Goal: Information Seeking & Learning: Learn about a topic

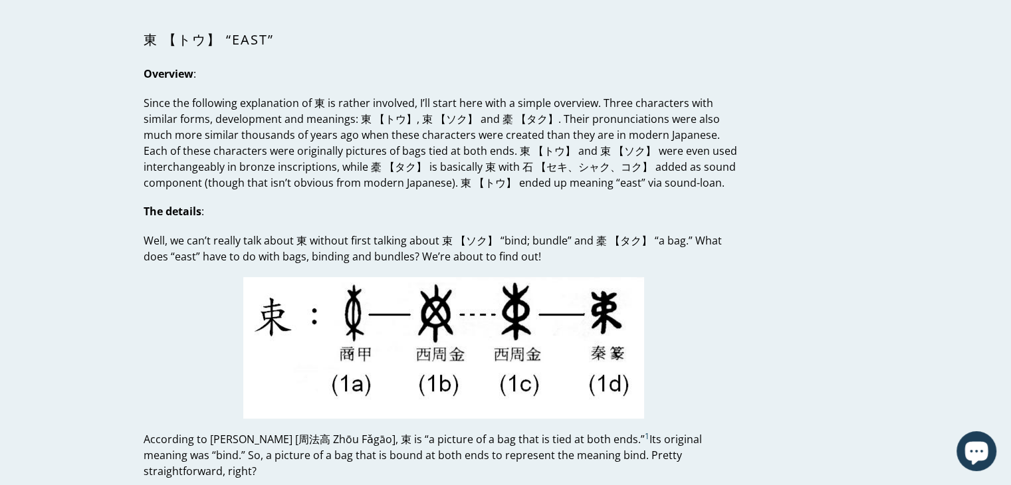
scroll to position [368, 0]
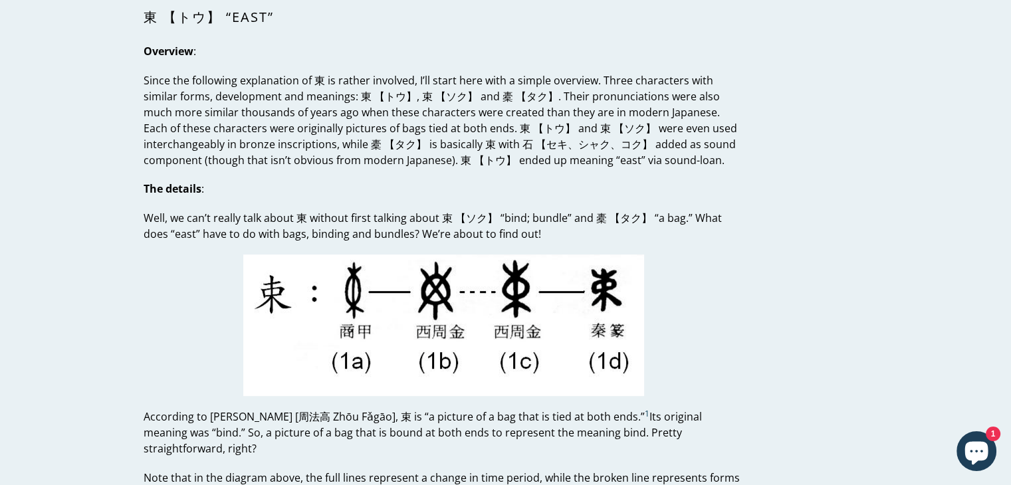
click at [417, 211] on p "Well, we can’t really talk about 東 without first talking about 束 【ソク】 “bind; bu…" at bounding box center [444, 226] width 600 height 32
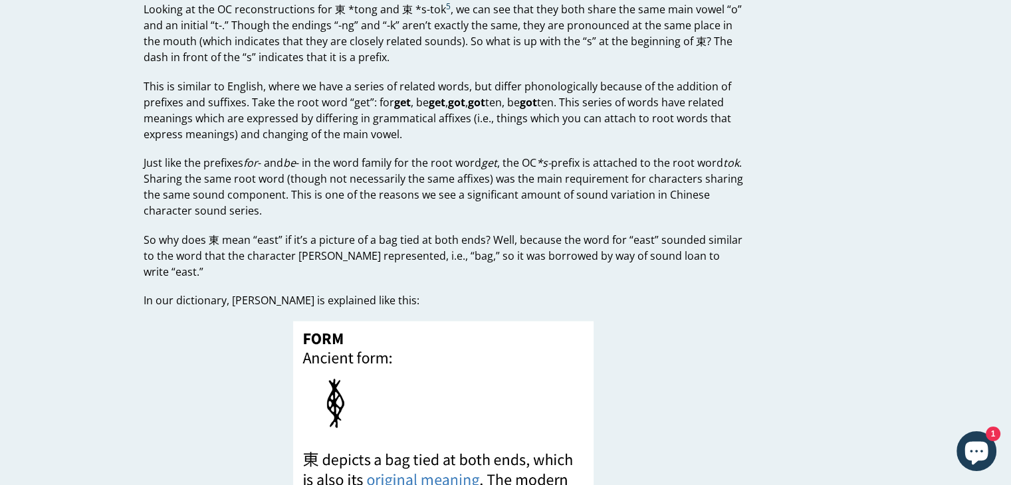
scroll to position [1829, 0]
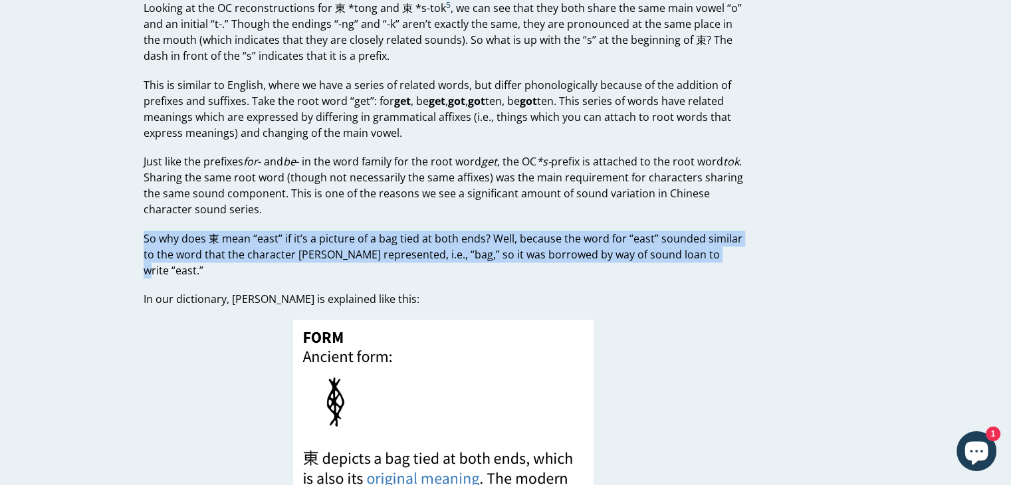
drag, startPoint x: 143, startPoint y: 215, endPoint x: 777, endPoint y: 235, distance: 634.5
copy p "So why does 東 mean “east” if it’s a picture of a bag tied at both ends? Well, b…"
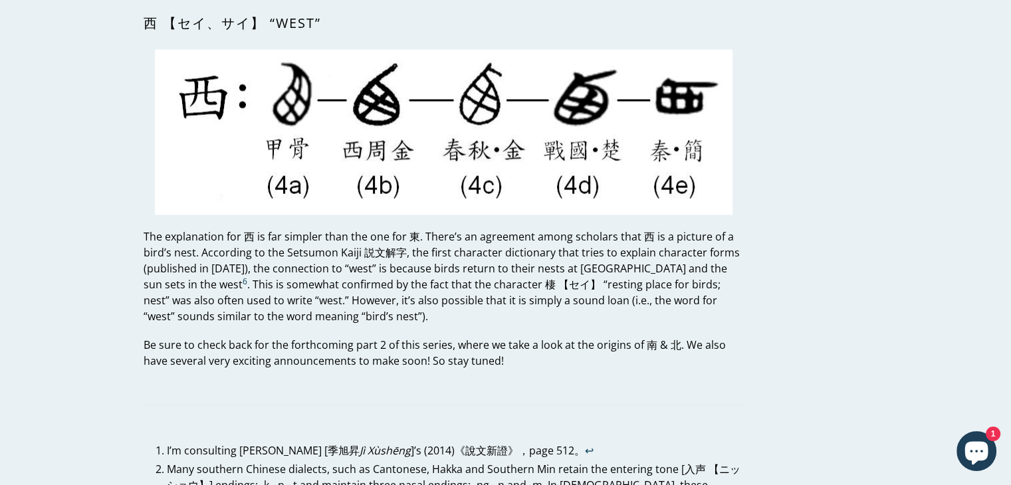
scroll to position [2395, 0]
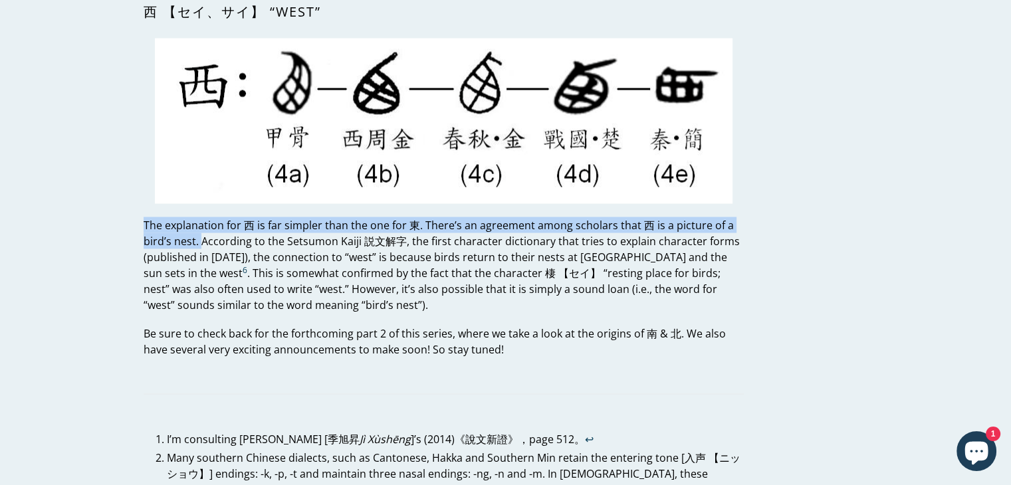
drag, startPoint x: 140, startPoint y: 183, endPoint x: 199, endPoint y: 209, distance: 64.0
drag, startPoint x: 175, startPoint y: 195, endPoint x: 199, endPoint y: 201, distance: 24.8
click at [199, 217] on p "The explanation for 西 is far simpler than the one for 東. There’s an agreement a…" at bounding box center [444, 265] width 600 height 96
copy p "The explanation for 西 is far simpler than the one for 東. There’s an agreement a…"
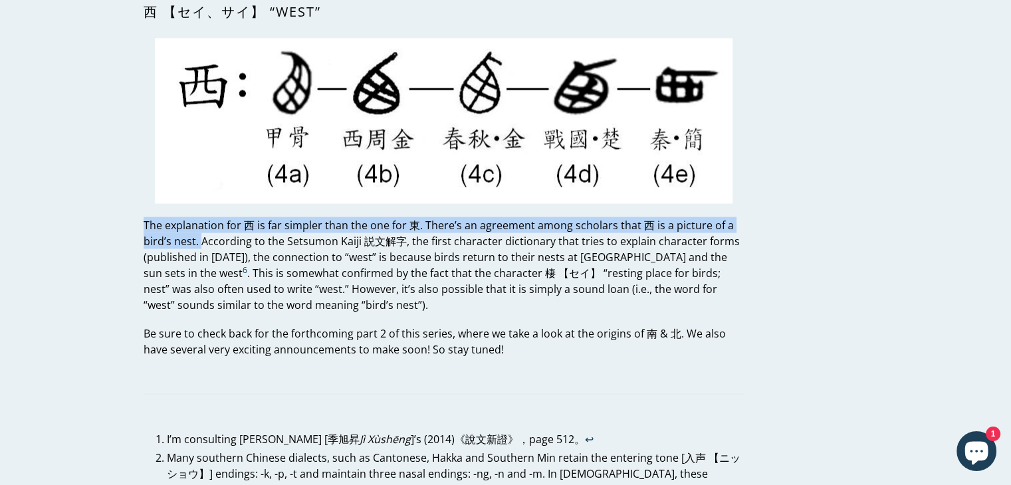
scroll to position [2414, 0]
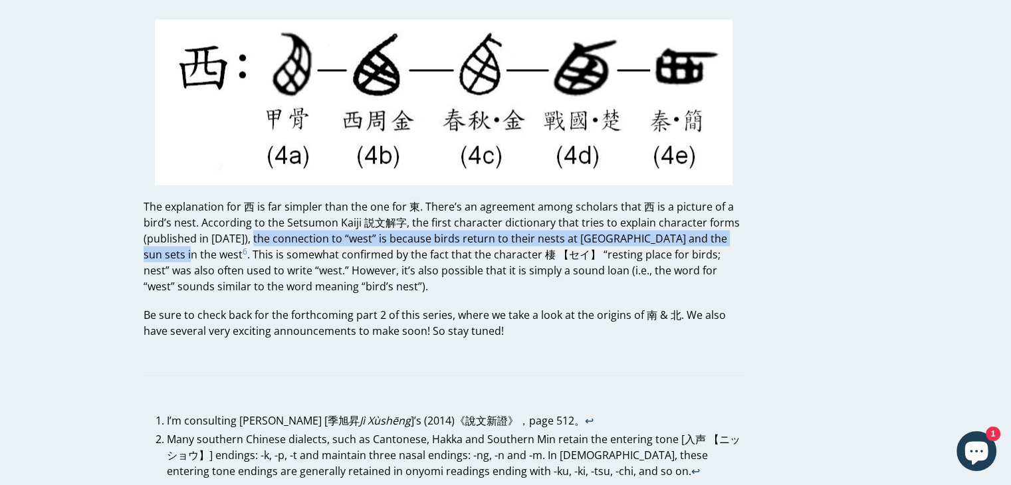
drag, startPoint x: 254, startPoint y: 205, endPoint x: 166, endPoint y: 223, distance: 89.4
click at [166, 223] on p "The explanation for 西 is far simpler than the one for 東. There’s an agreement a…" at bounding box center [444, 246] width 600 height 96
copy p "the connection to “west” is because birds return to their nests at [GEOGRAPHIC_…"
